Goal: Find contact information: Find contact information

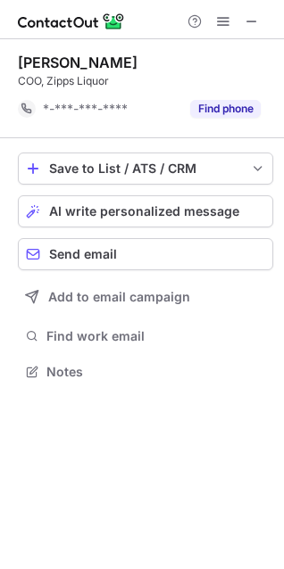
scroll to position [360, 284]
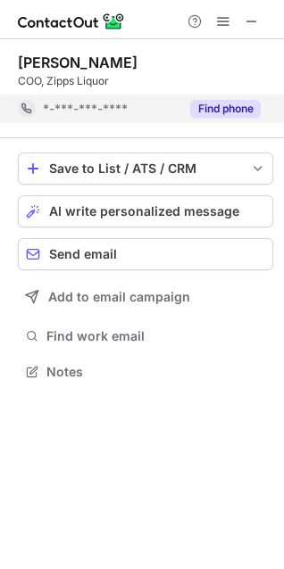
click at [197, 105] on button "Find phone" at bounding box center [225, 109] width 71 height 18
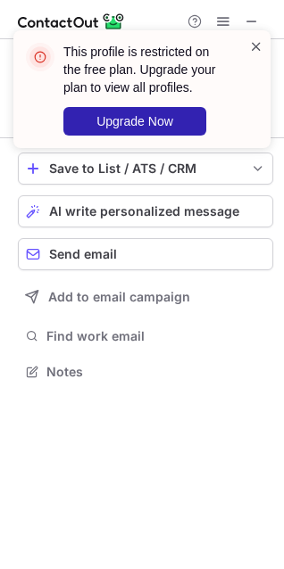
click at [255, 43] on span at bounding box center [256, 46] width 14 height 18
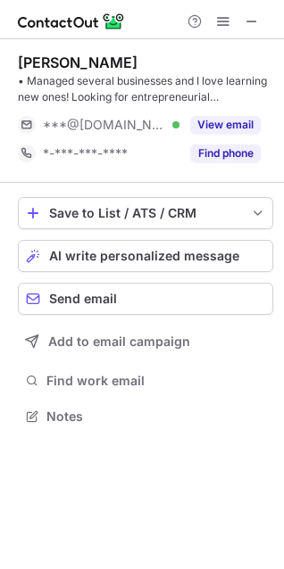
scroll to position [404, 284]
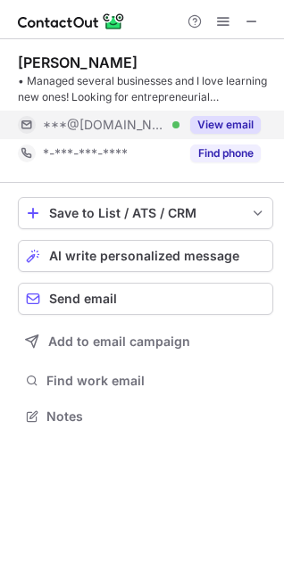
click at [222, 124] on button "View email" at bounding box center [225, 125] width 71 height 18
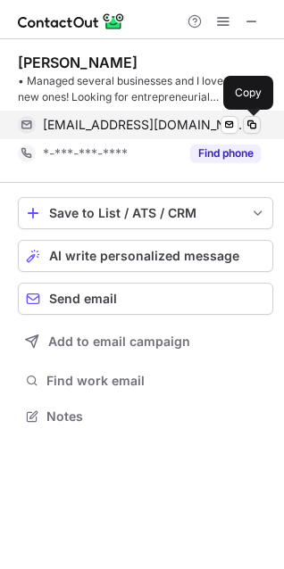
click at [252, 125] on span at bounding box center [252, 125] width 14 height 14
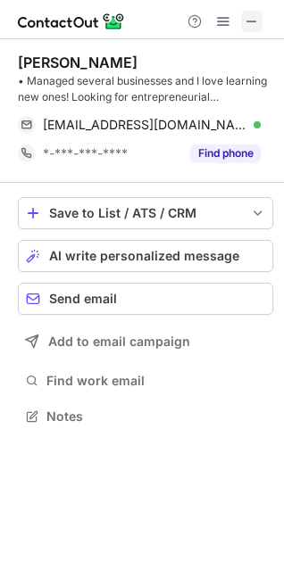
click at [244, 21] on button at bounding box center [251, 21] width 21 height 21
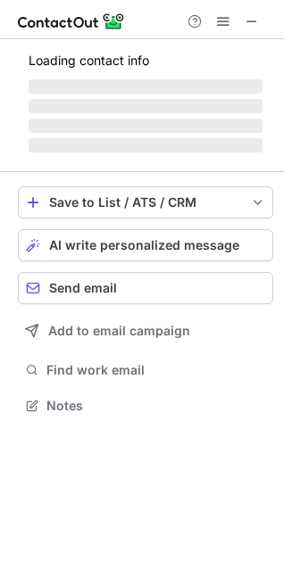
scroll to position [388, 284]
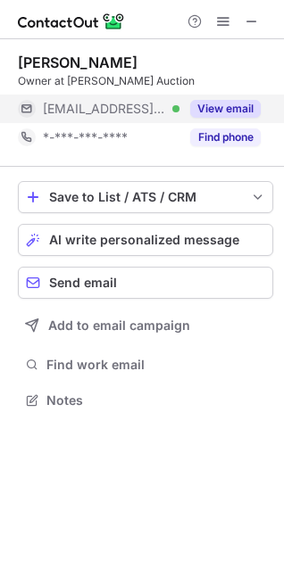
click at [236, 112] on button "View email" at bounding box center [225, 109] width 71 height 18
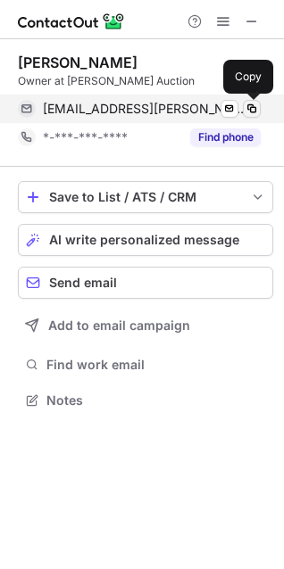
click at [253, 108] on span at bounding box center [252, 109] width 14 height 14
